Goal: Transaction & Acquisition: Purchase product/service

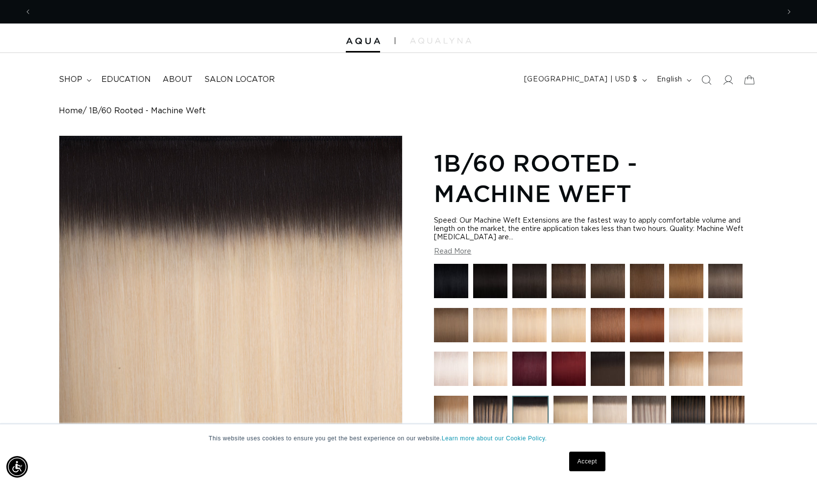
scroll to position [0, 1495]
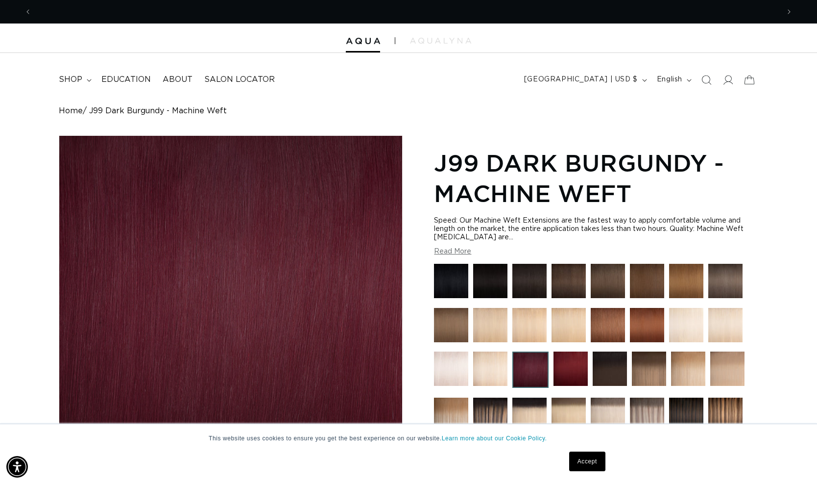
scroll to position [0, 1495]
